Goal: Information Seeking & Learning: Learn about a topic

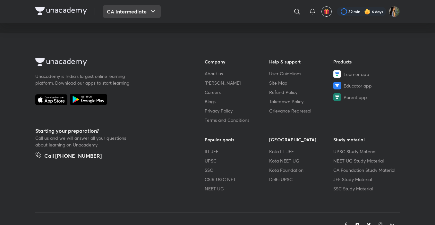
click at [149, 12] on icon "button" at bounding box center [153, 12] width 8 height 8
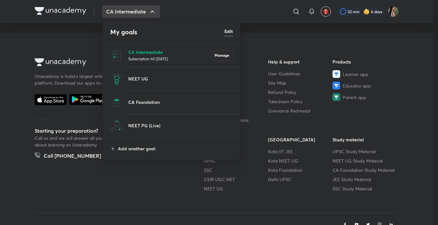
click at [146, 52] on p "CA Intermediate" at bounding box center [169, 52] width 83 height 7
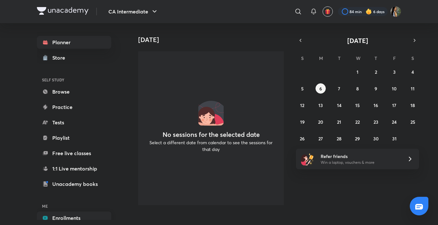
click at [56, 215] on link "Enrollments" at bounding box center [74, 218] width 74 height 13
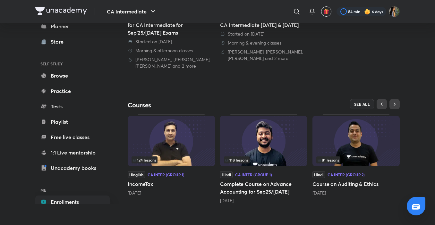
scroll to position [159, 0]
click at [327, 158] on span "81 lessons" at bounding box center [327, 159] width 21 height 4
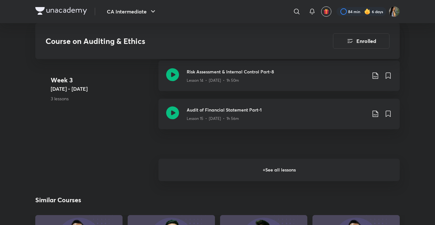
scroll to position [936, 0]
click at [323, 165] on h6 "+ See all lessons" at bounding box center [278, 170] width 241 height 22
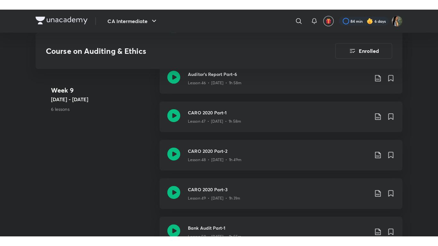
scroll to position [2384, 0]
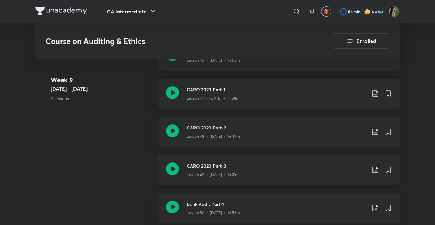
click at [309, 181] on div "CARO 2020 Part-3 Lesson 49 • [DATE] • 1h 31m" at bounding box center [278, 170] width 241 height 30
